Goal: Transaction & Acquisition: Purchase product/service

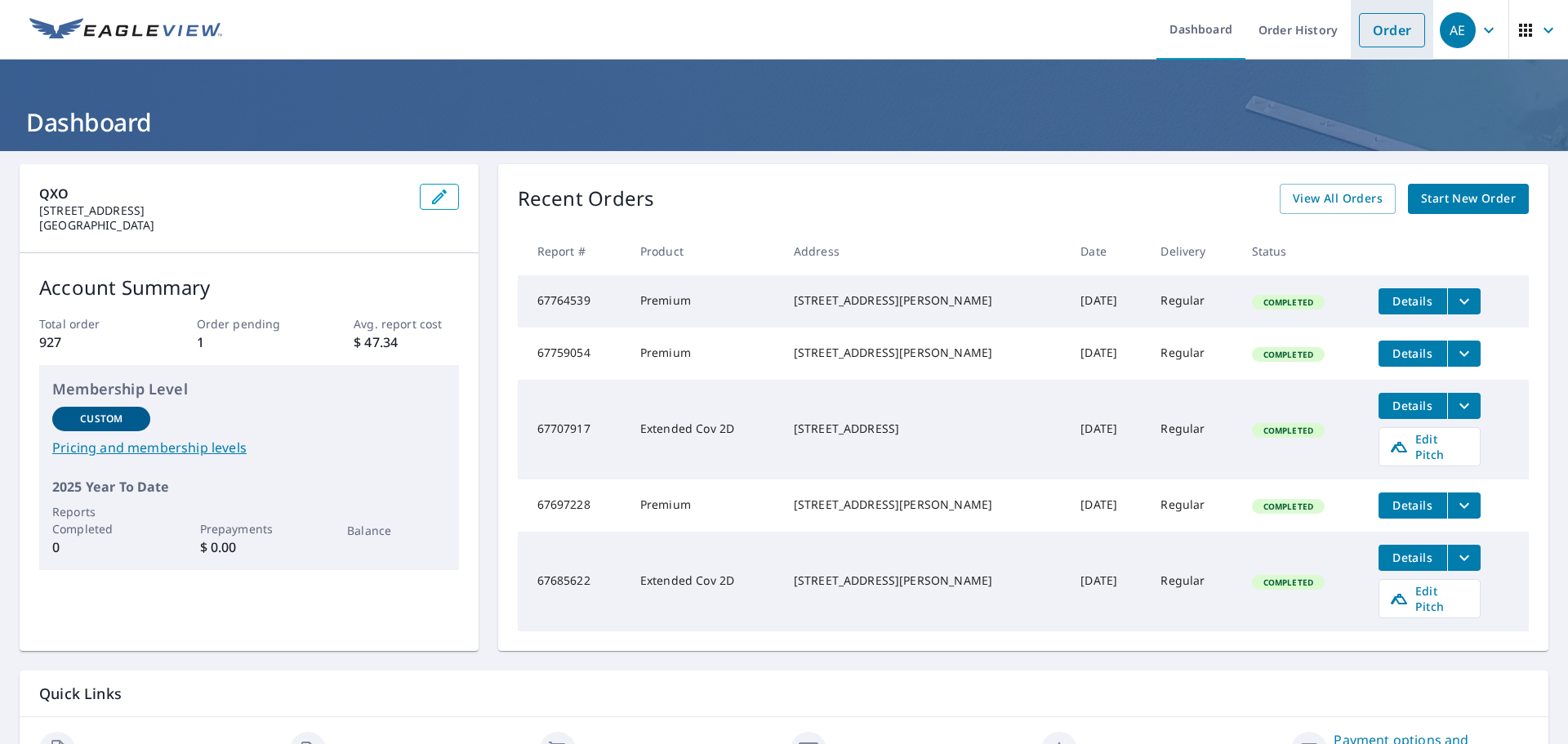
click at [1387, 41] on link "Order" at bounding box center [1392, 30] width 66 height 34
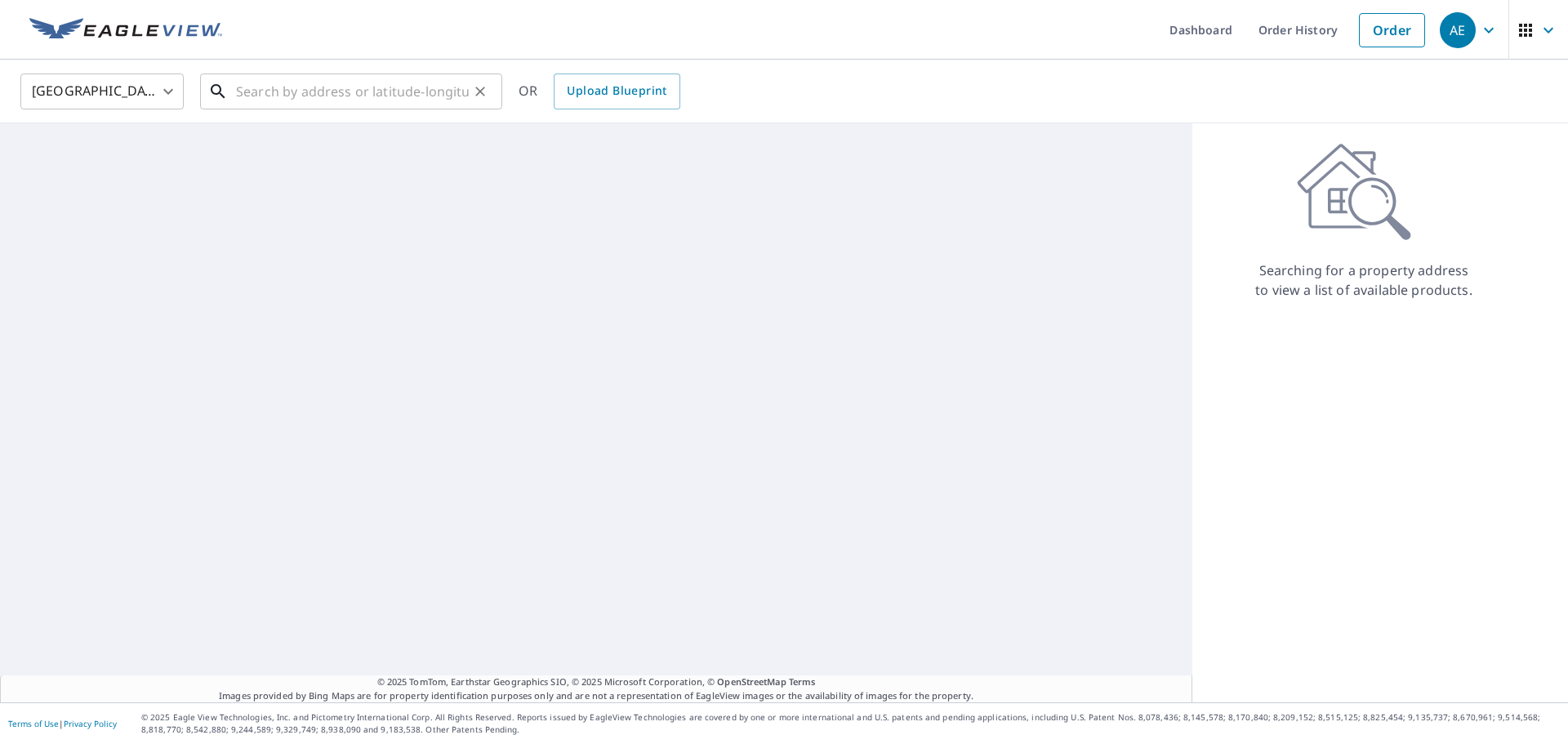
click at [276, 106] on input "text" at bounding box center [352, 91] width 233 height 45
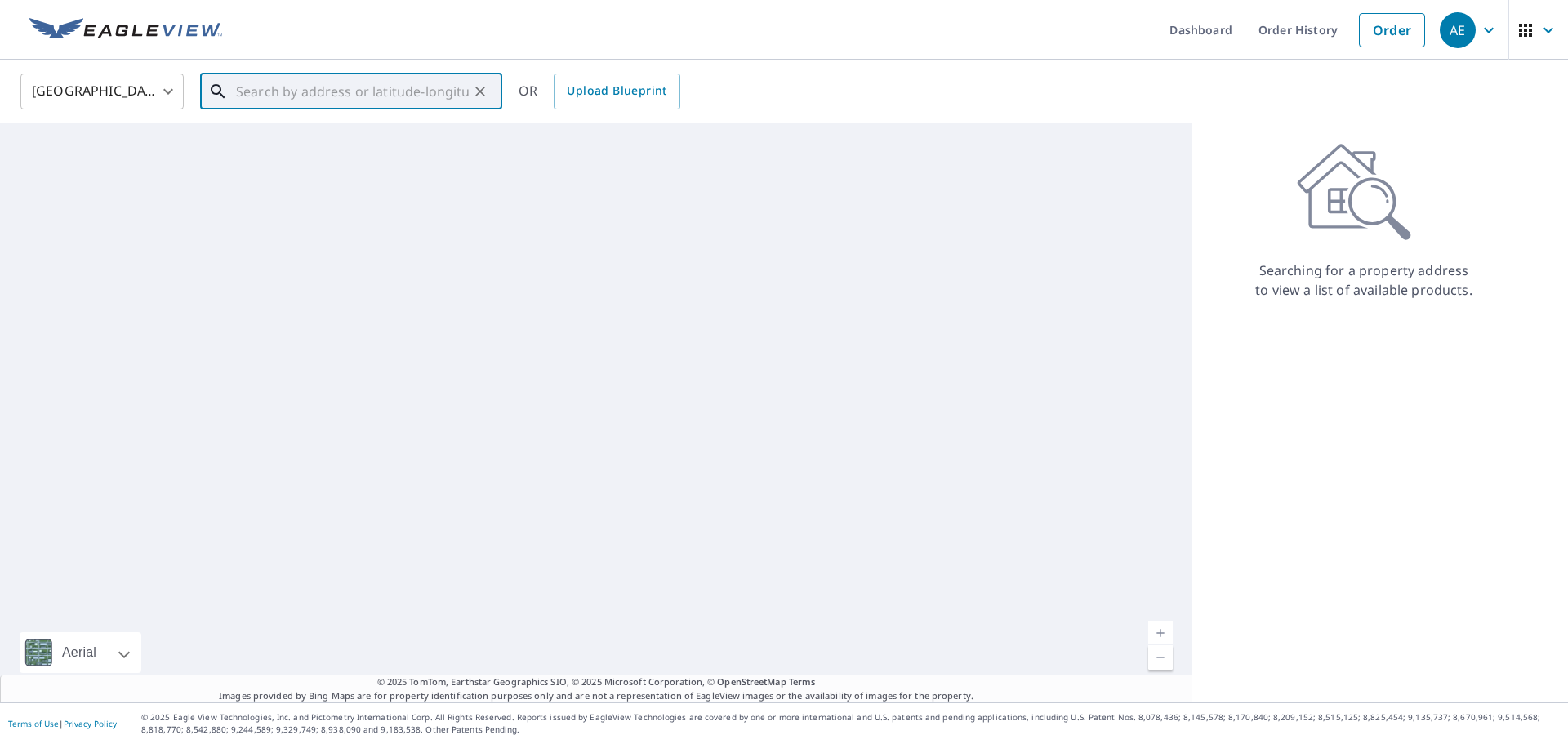
paste input "[STREET_ADDRESS][PERSON_NAME]"
type input "[STREET_ADDRESS][PERSON_NAME]"
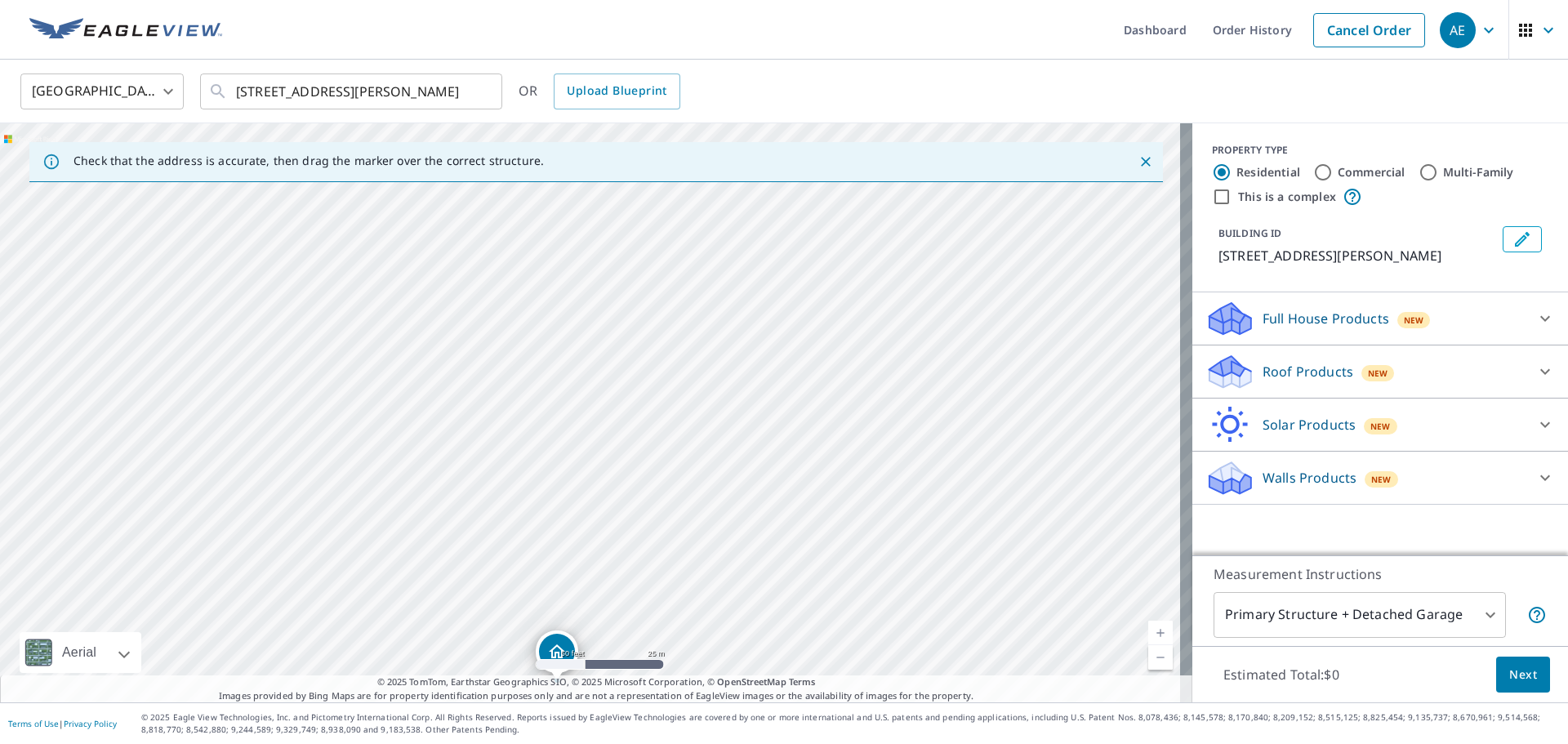
click at [1313, 170] on input "Commercial" at bounding box center [1322, 172] width 19 height 19
radio input "true"
type input "4"
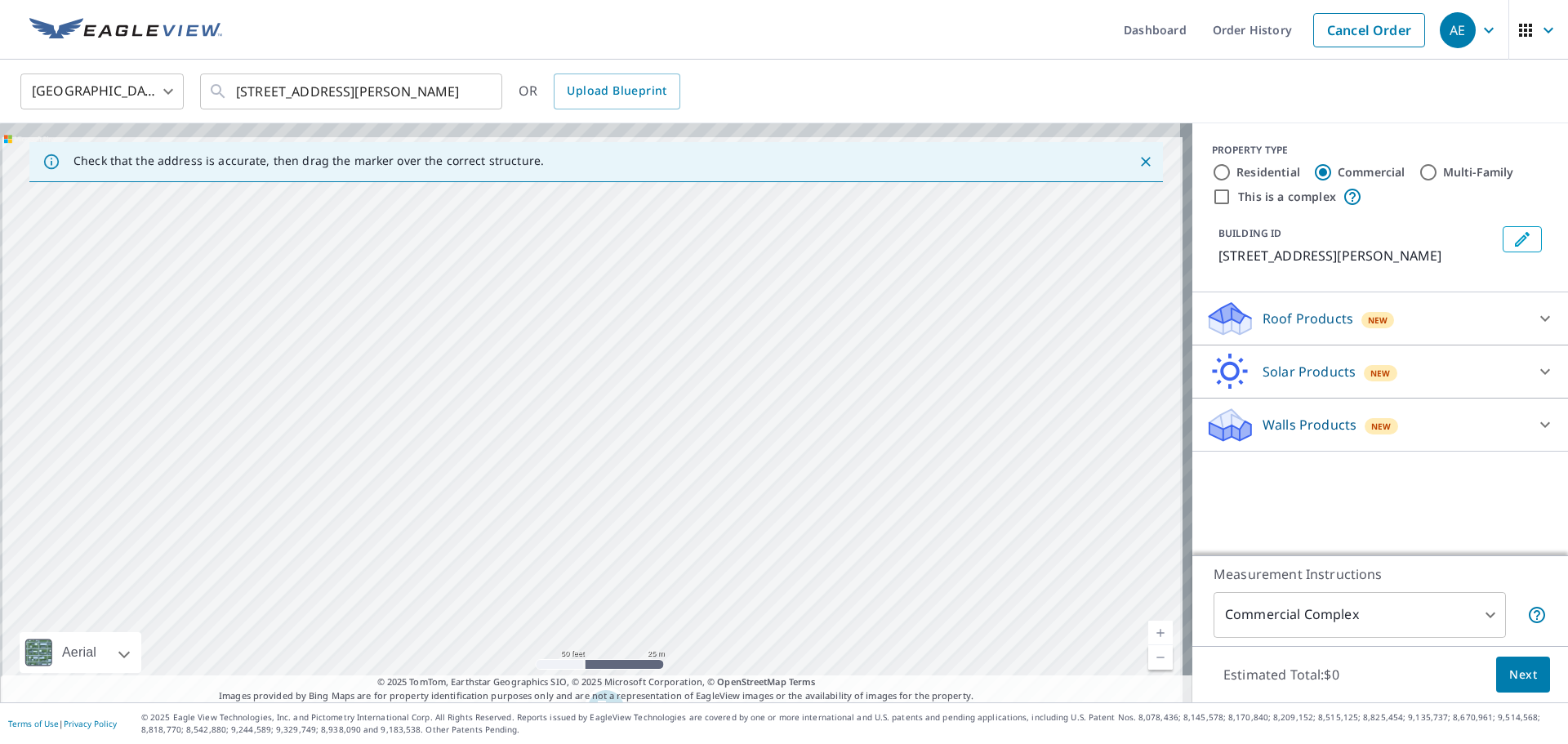
drag, startPoint x: 521, startPoint y: 402, endPoint x: 533, endPoint y: 622, distance: 220.3
click at [537, 632] on div "[STREET_ADDRESS][PERSON_NAME]" at bounding box center [596, 413] width 1192 height 579
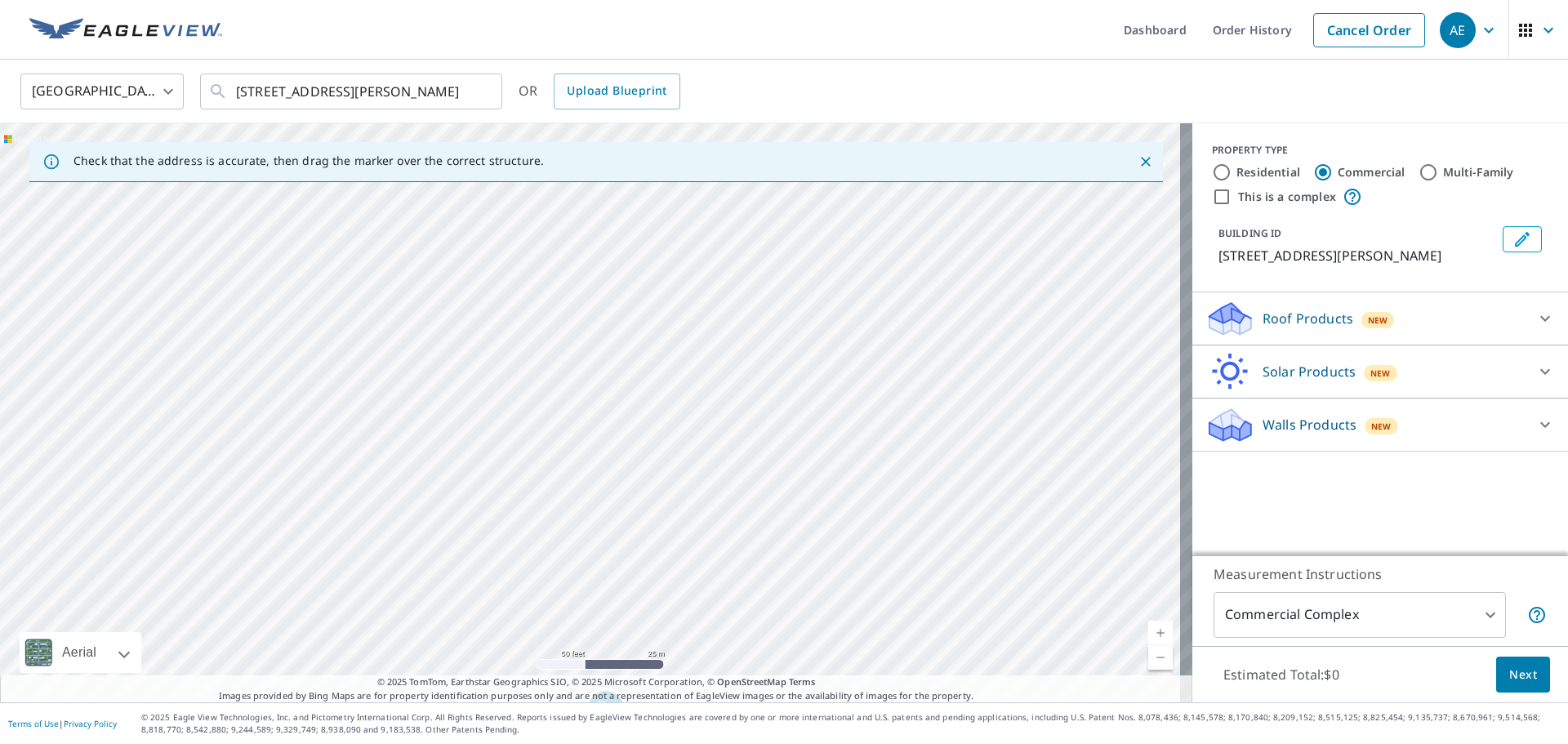
click at [494, 241] on div "[STREET_ADDRESS][PERSON_NAME]" at bounding box center [596, 413] width 1192 height 579
drag, startPoint x: 531, startPoint y: 418, endPoint x: 533, endPoint y: 461, distance: 43.0
click at [533, 461] on div "[STREET_ADDRESS][PERSON_NAME]" at bounding box center [596, 413] width 1192 height 579
drag, startPoint x: 579, startPoint y: 408, endPoint x: 548, endPoint y: 283, distance: 128.8
click at [1425, 317] on div "Roof Products New" at bounding box center [1365, 318] width 320 height 38
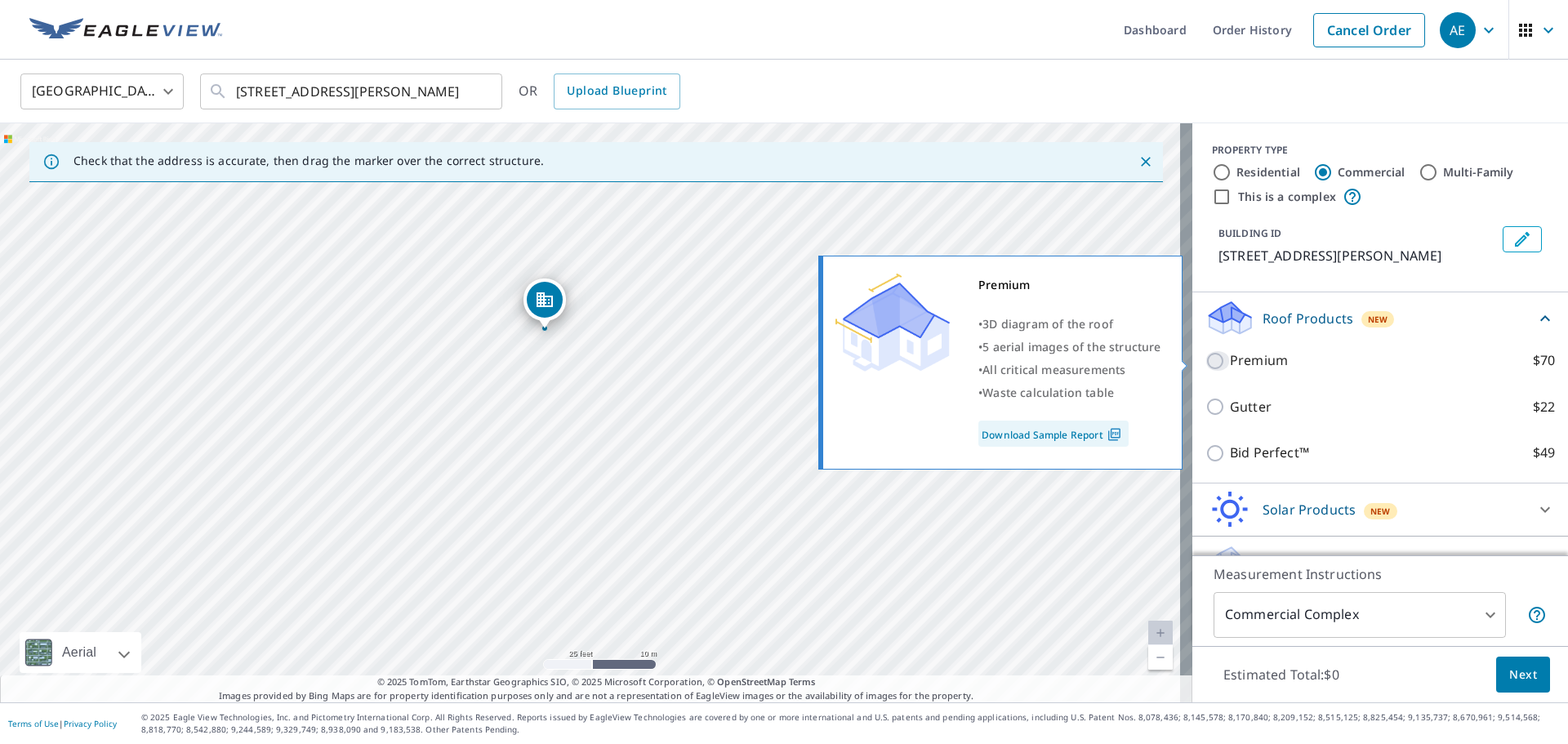
click at [1205, 361] on input "Premium $70" at bounding box center [1217, 361] width 24 height 19
checkbox input "true"
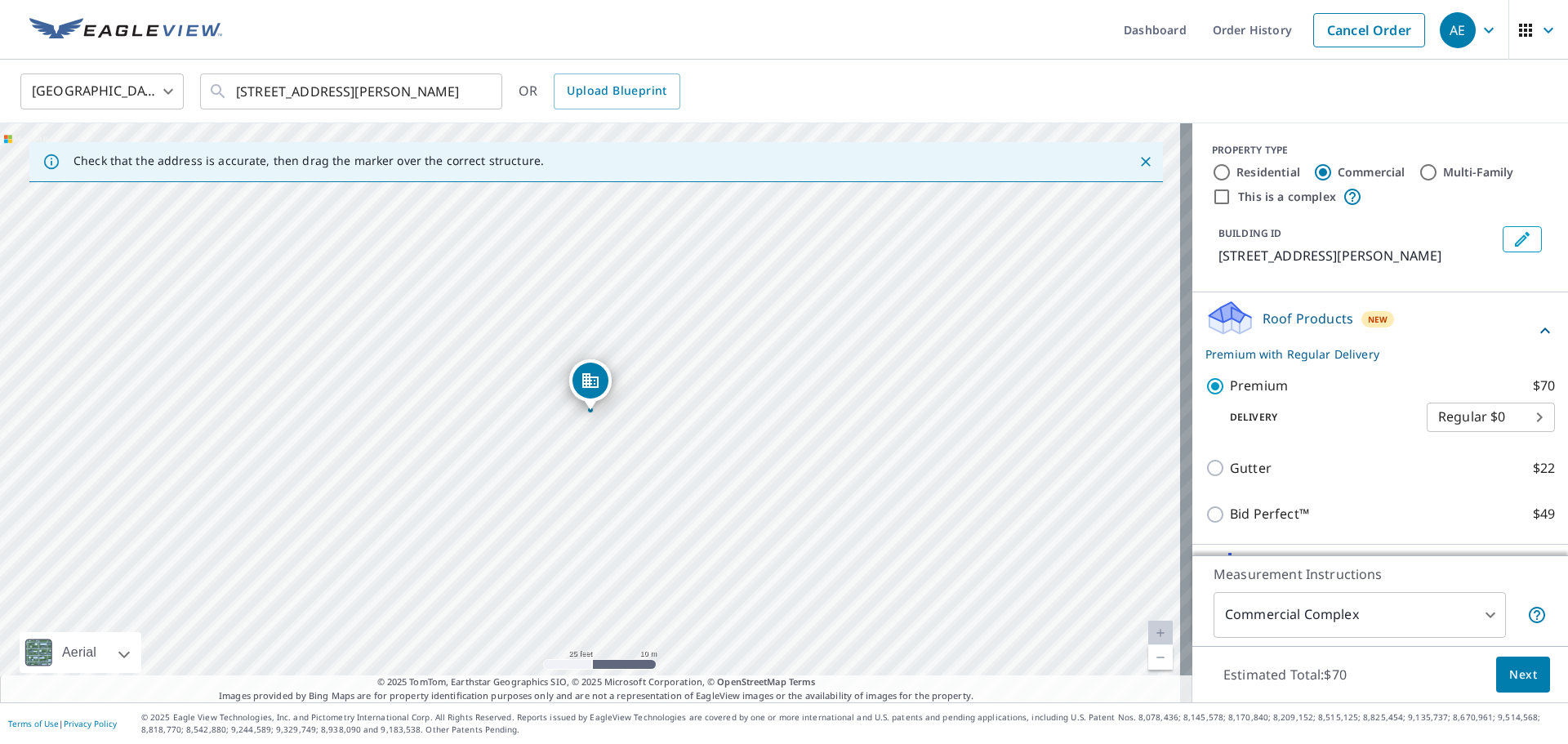
click at [1516, 673] on span "Next" at bounding box center [1523, 675] width 28 height 20
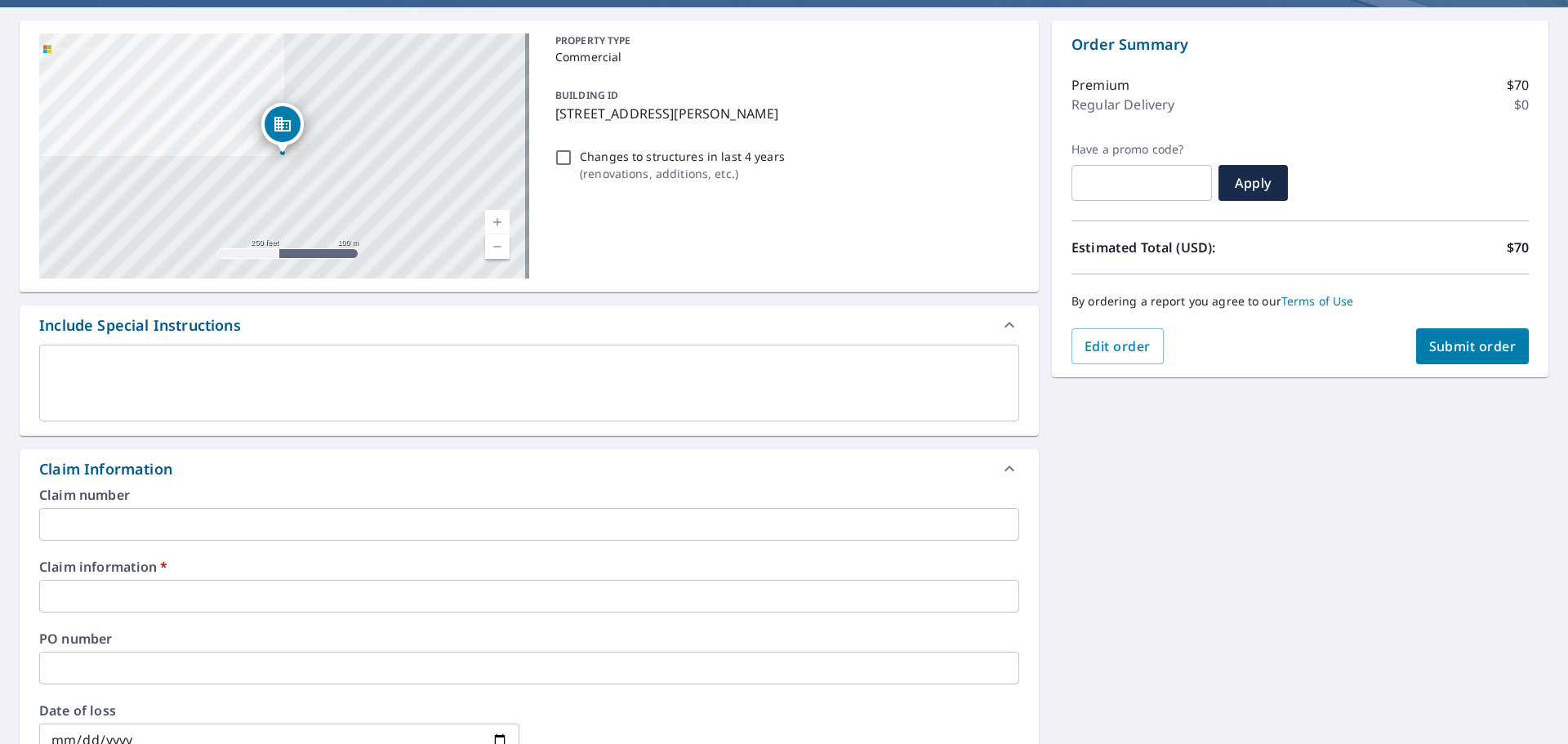
scroll to position [163, 0]
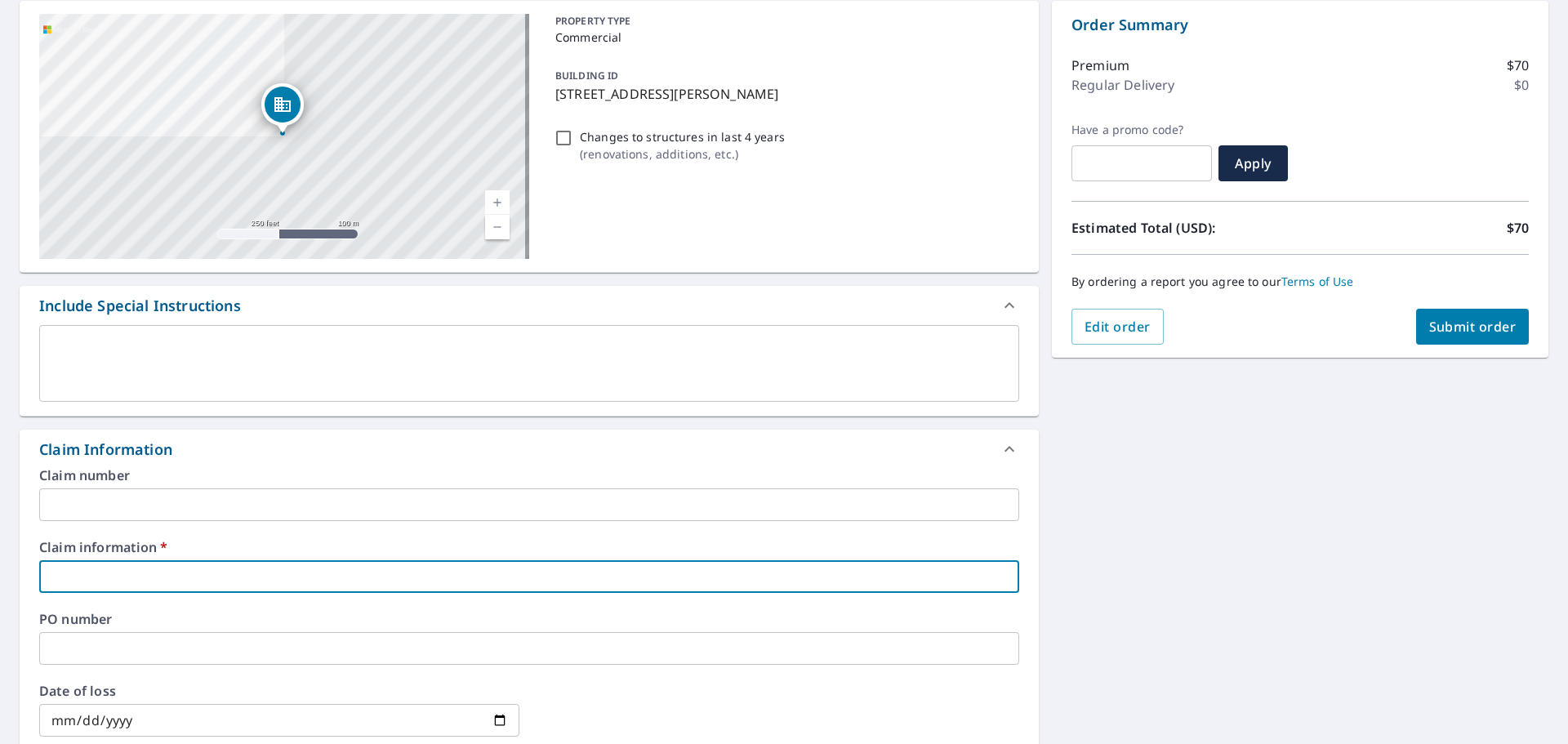
click at [156, 565] on input "text" at bounding box center [529, 576] width 980 height 32
paste input "673168"
type input "673168"
checkbox input "true"
type input "673168"
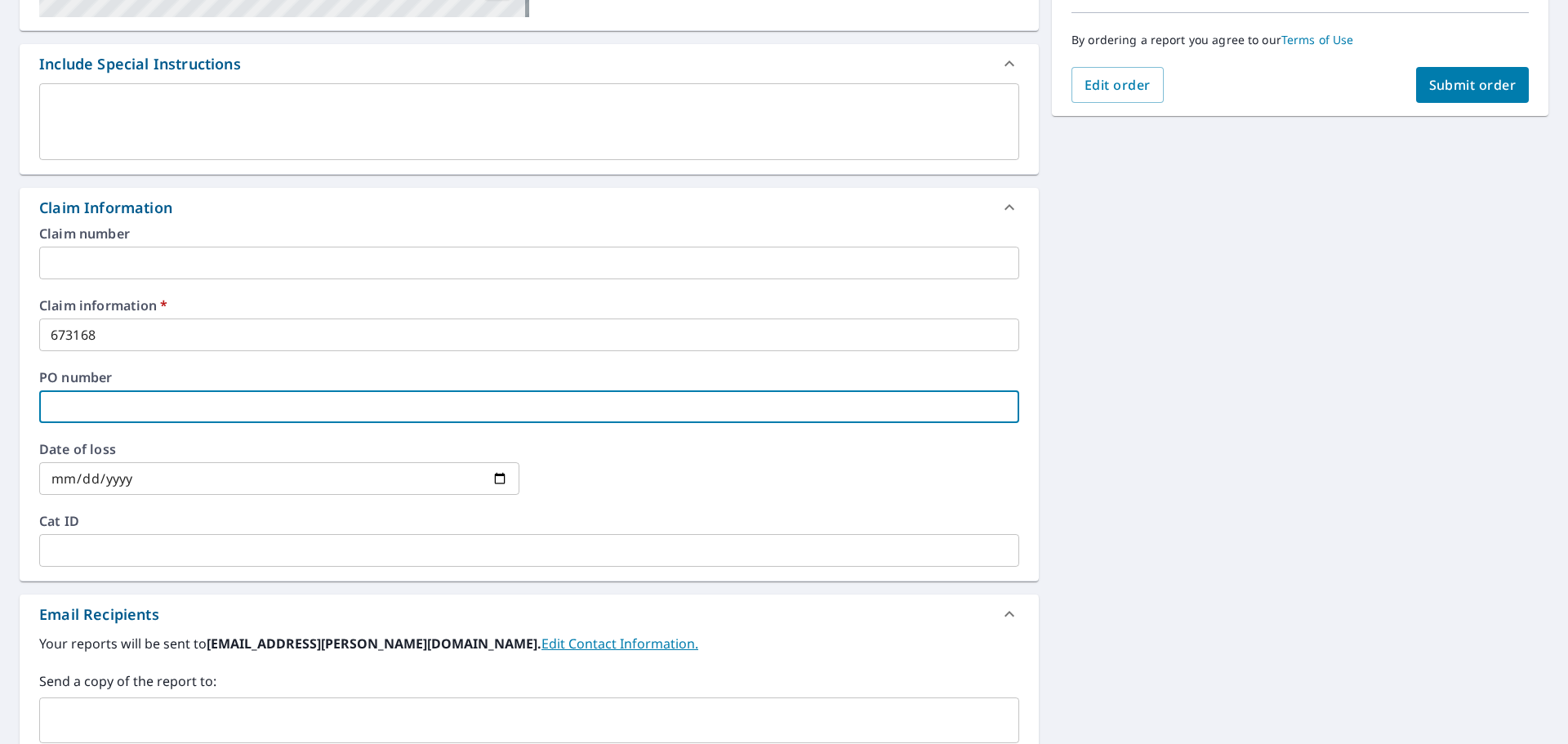
scroll to position [408, 0]
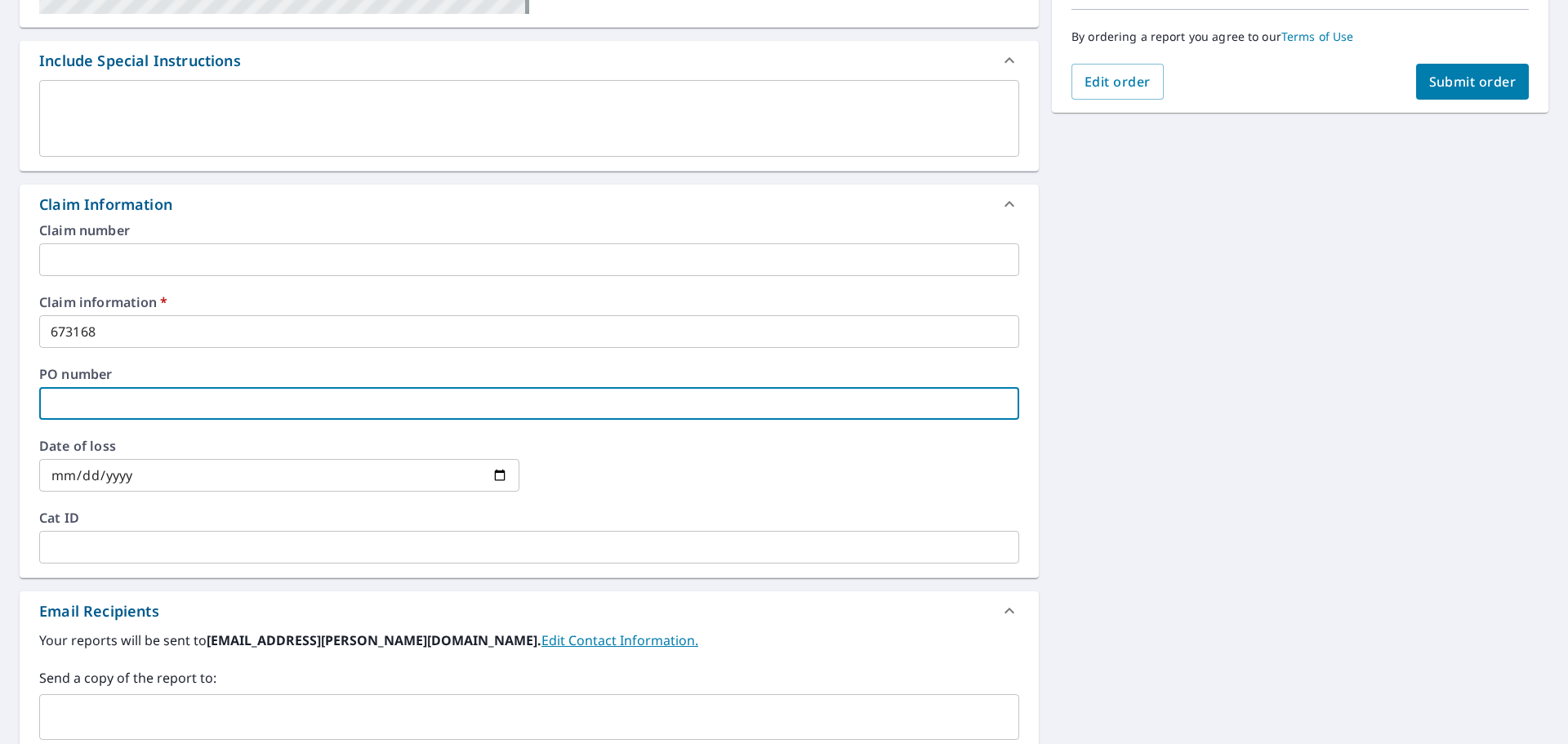
click at [154, 536] on input "text" at bounding box center [529, 546] width 980 height 32
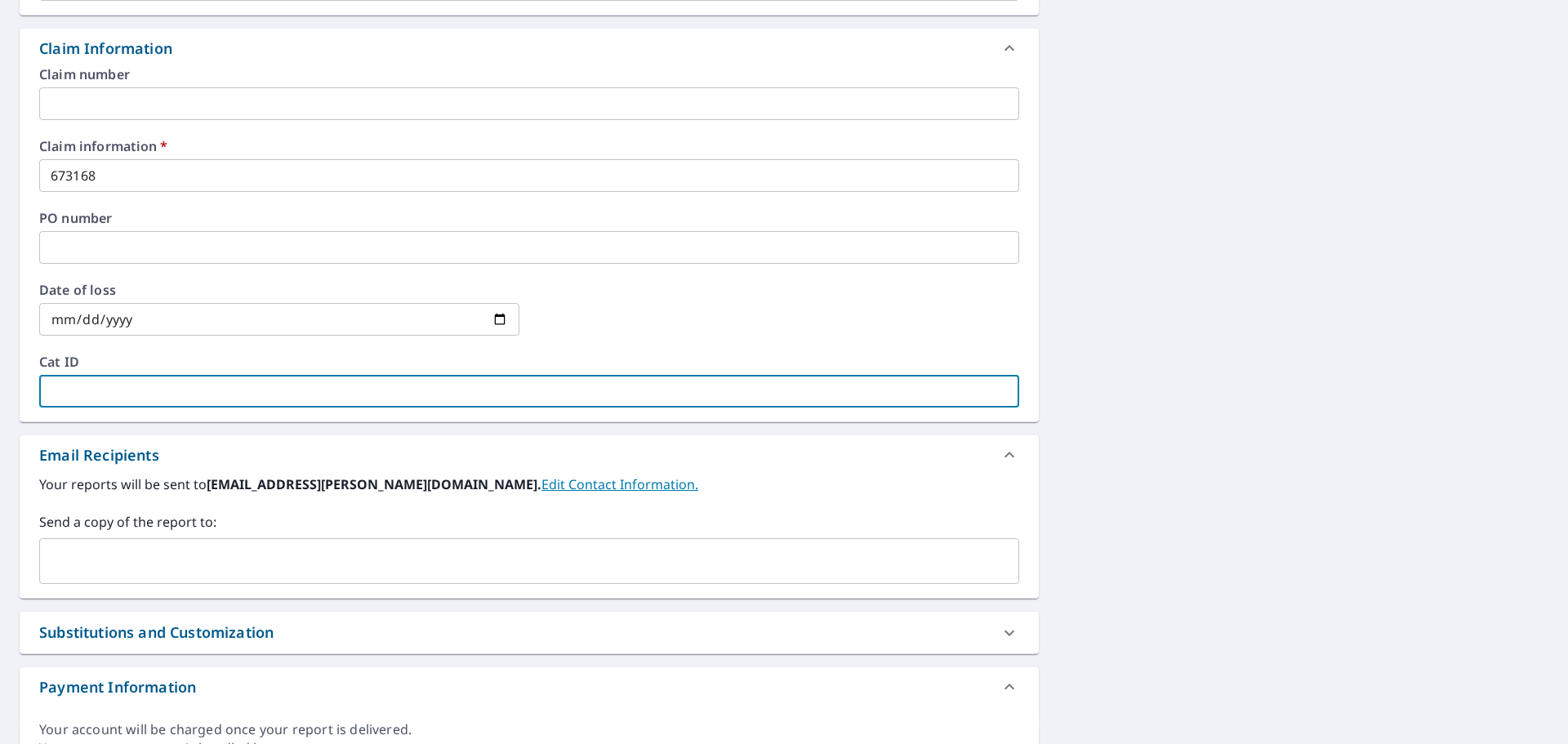
scroll to position [571, 0]
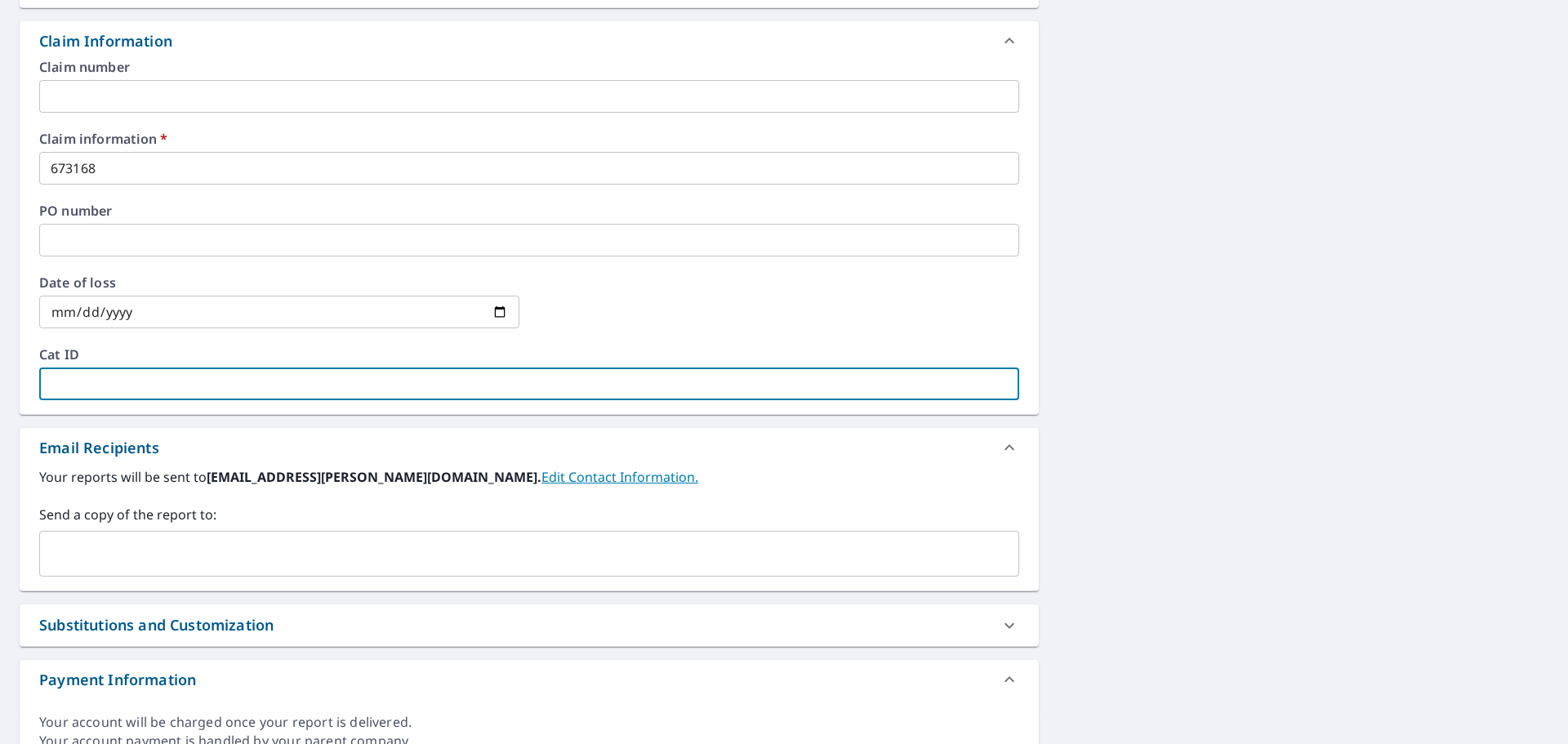
click at [156, 572] on div "​" at bounding box center [529, 553] width 980 height 45
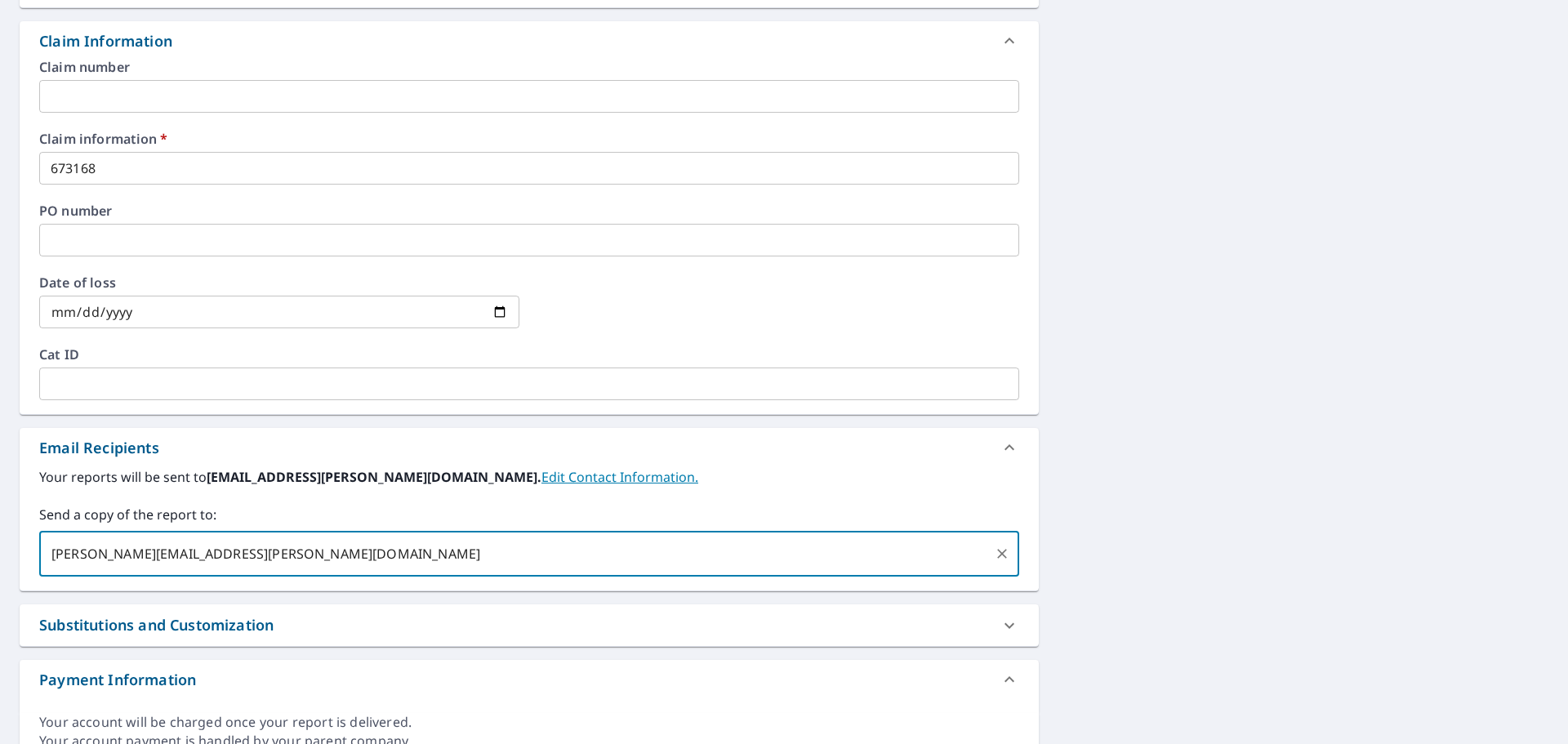
type input "[PERSON_NAME][EMAIL_ADDRESS][PERSON_NAME][DOMAIN_NAME]"
checkbox input "true"
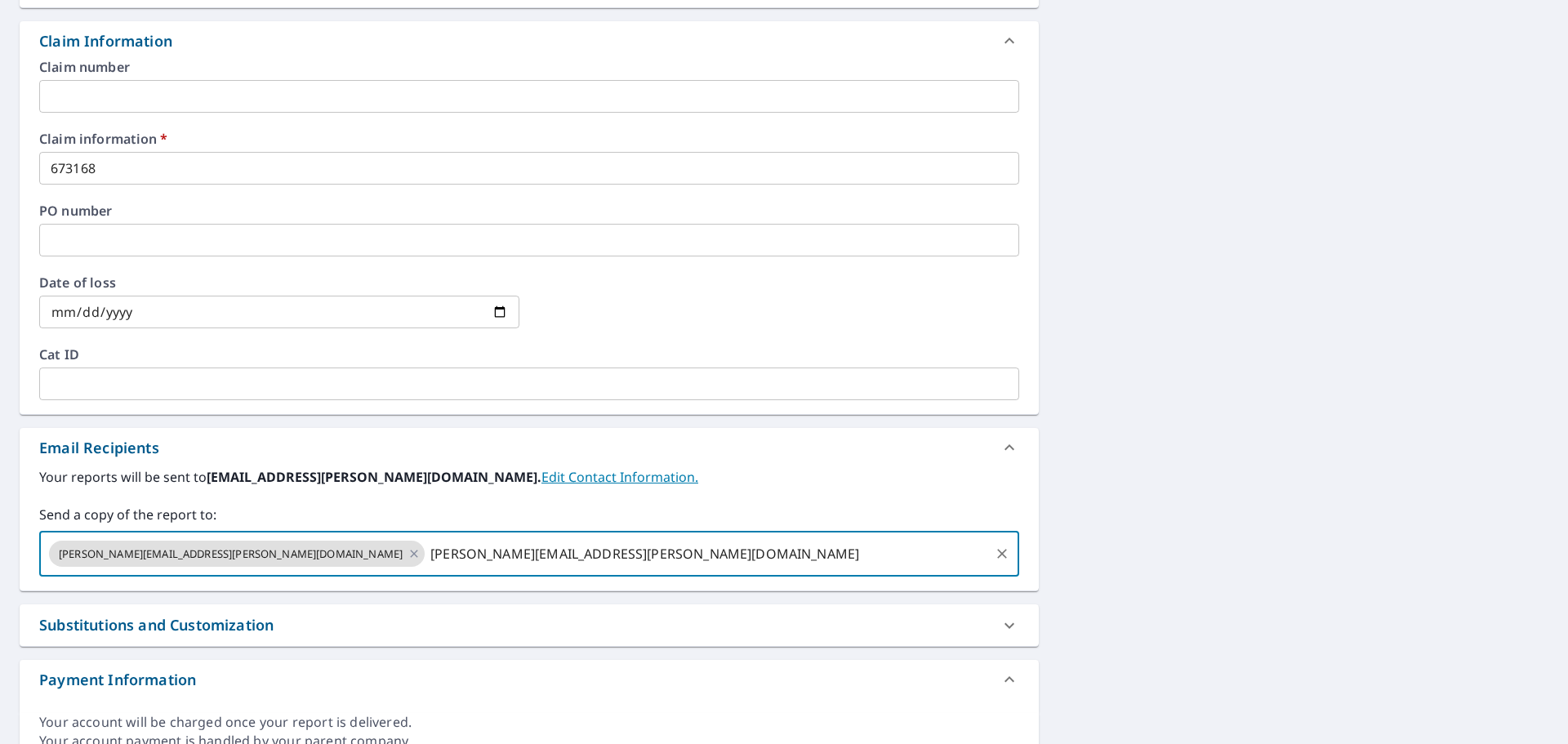
type input "[PERSON_NAME][EMAIL_ADDRESS][PERSON_NAME][DOMAIN_NAME]"
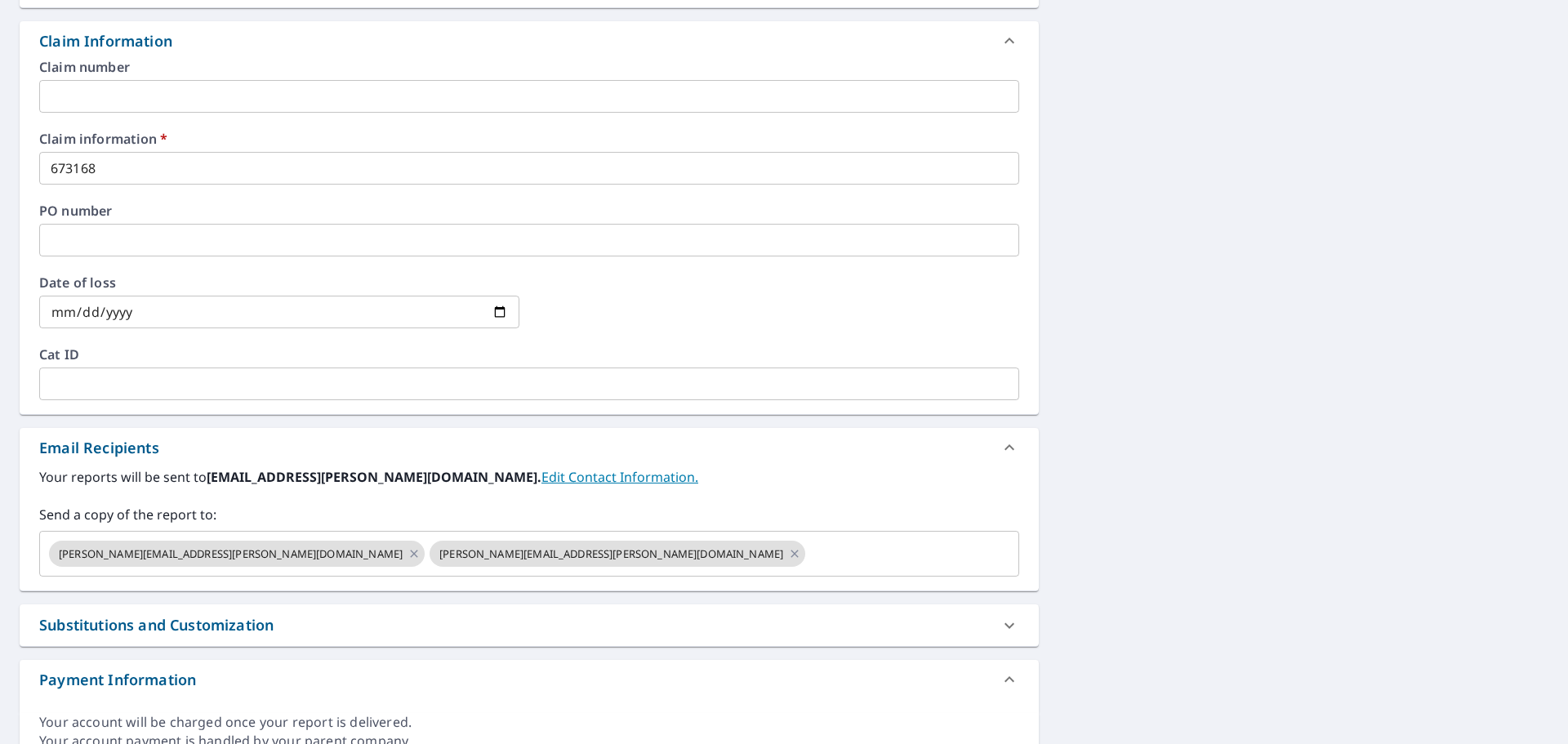
click at [702, 499] on div "Your reports will be sent to [PERSON_NAME][EMAIL_ADDRESS][PERSON_NAME][DOMAIN_N…" at bounding box center [529, 522] width 980 height 109
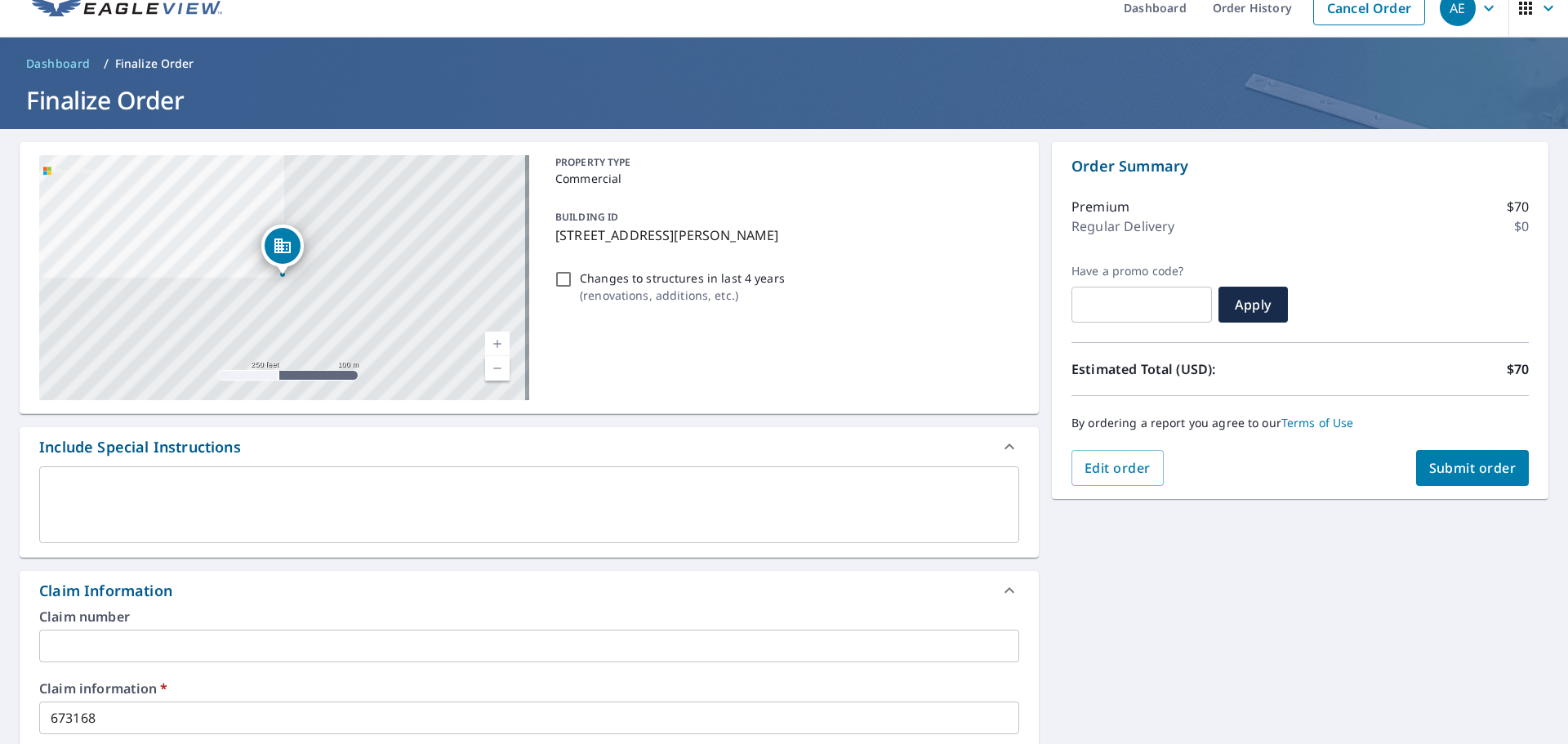
scroll to position [0, 0]
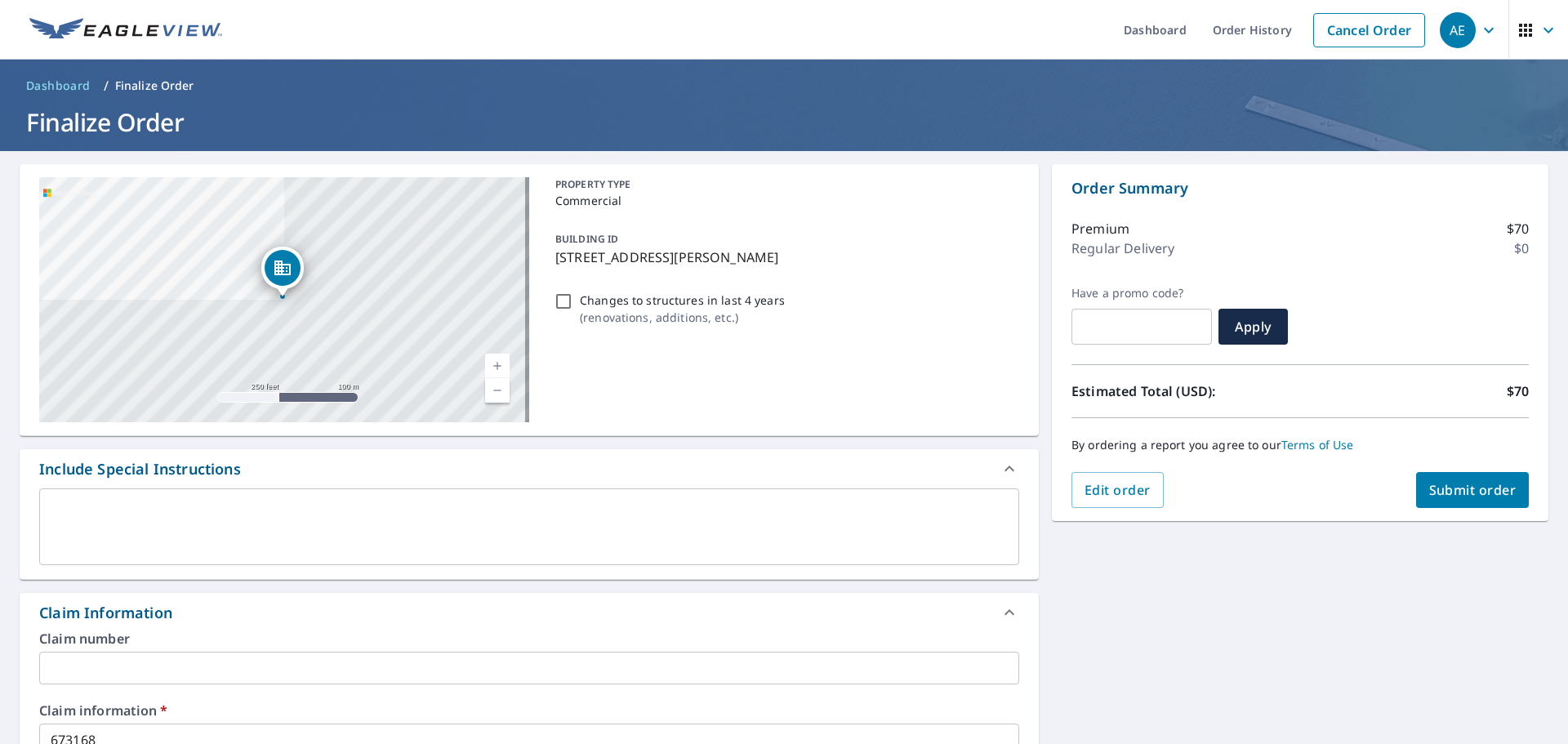
click at [1435, 491] on span "Submit order" at bounding box center [1472, 489] width 87 height 18
checkbox input "true"
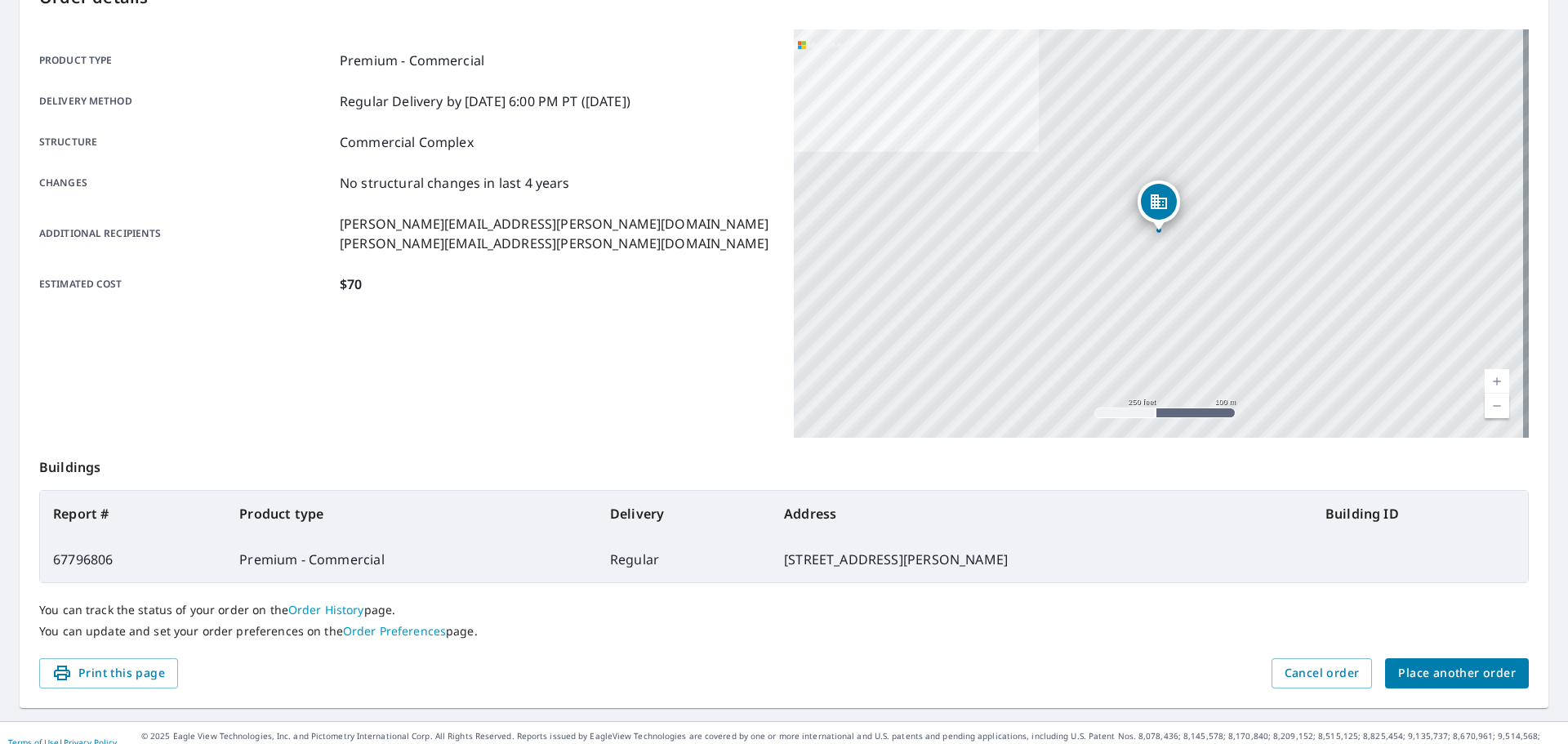
scroll to position [217, 0]
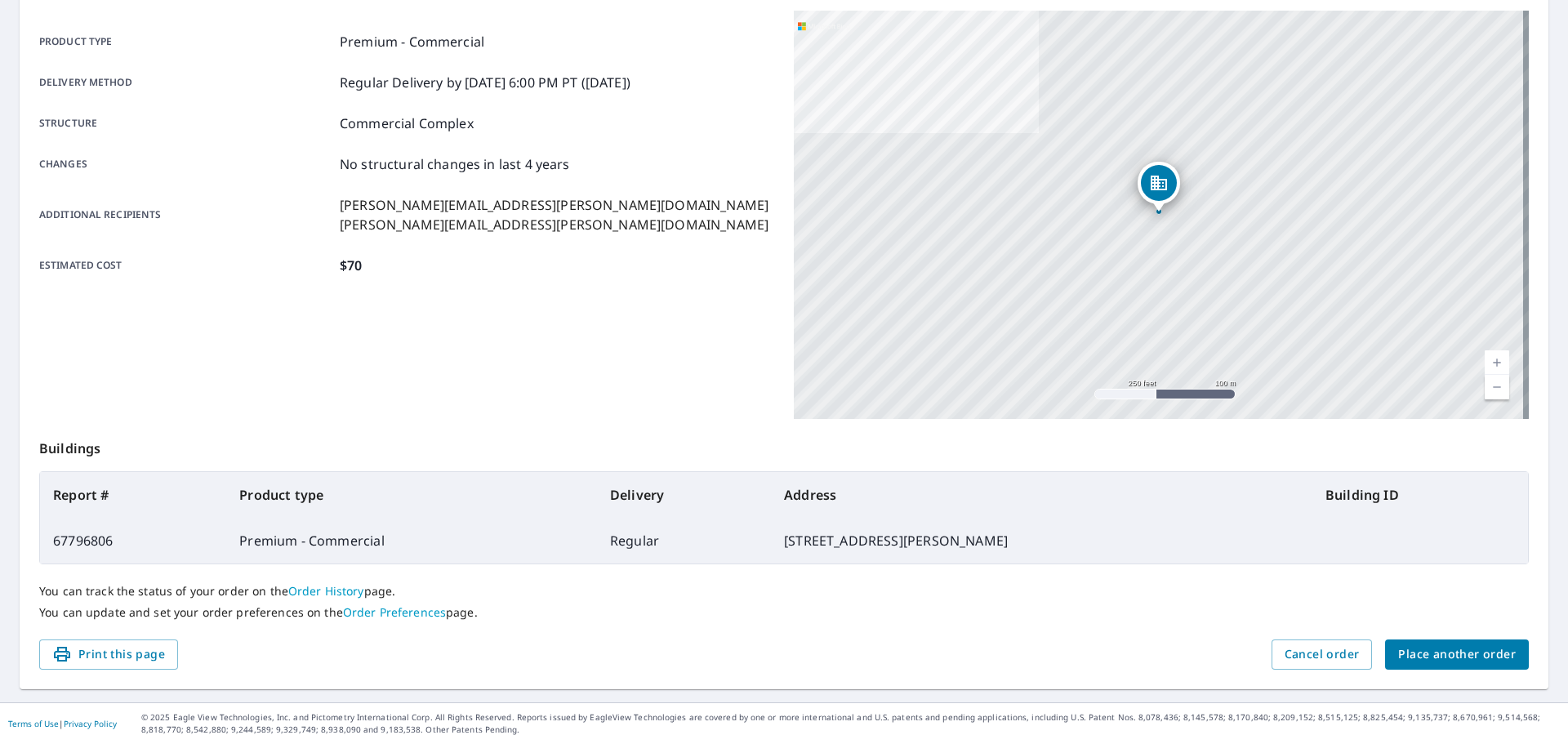
click at [1459, 659] on span "Place another order" at bounding box center [1457, 655] width 118 height 20
